Goal: Transaction & Acquisition: Download file/media

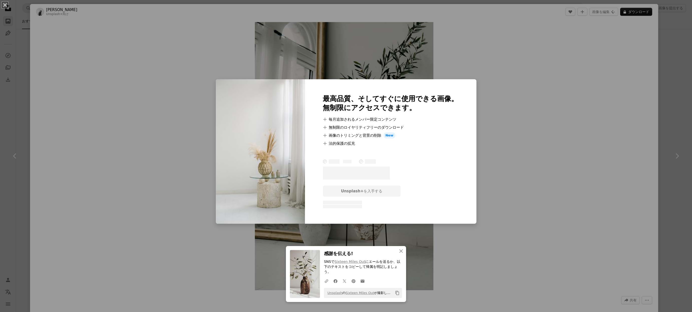
scroll to position [935, 0]
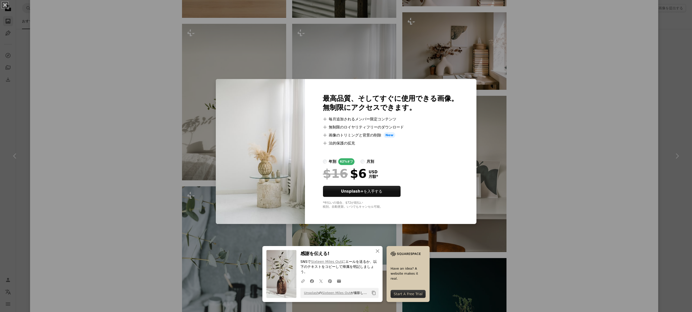
click at [547, 127] on div "An X shape 最高品質、そしてすぐに使用できる画像。 無制限にアクセスできます。 A plus sign 毎月追加されるメンバー限定コンテンツ A p…" at bounding box center [346, 156] width 692 height 312
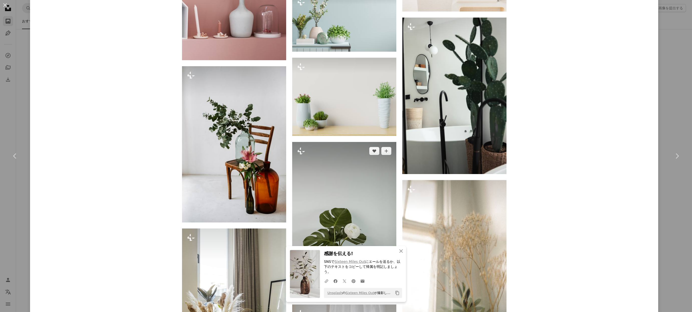
scroll to position [4249, 0]
